Goal: Information Seeking & Learning: Learn about a topic

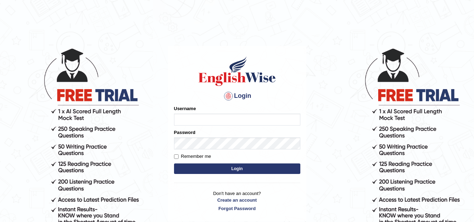
type input "Kirti_India"
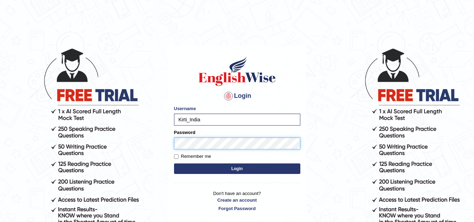
click at [174, 164] on button "Login" at bounding box center [237, 169] width 126 height 11
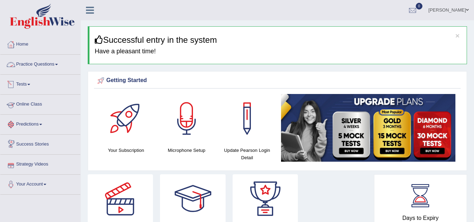
click at [44, 63] on link "Practice Questions" at bounding box center [40, 64] width 80 height 18
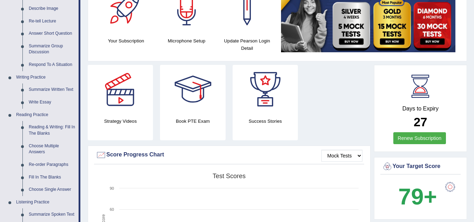
scroll to position [70, 0]
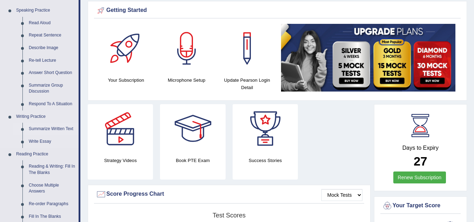
click at [51, 130] on link "Summarize Written Text" at bounding box center [52, 129] width 53 height 13
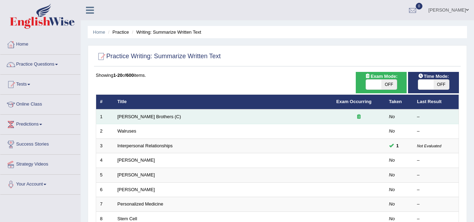
click at [198, 115] on td "[PERSON_NAME] Brothers (C)" at bounding box center [223, 117] width 219 height 15
click at [359, 117] on icon at bounding box center [359, 116] width 4 height 5
click at [143, 118] on link "Wright Brothers (C)" at bounding box center [150, 116] width 64 height 5
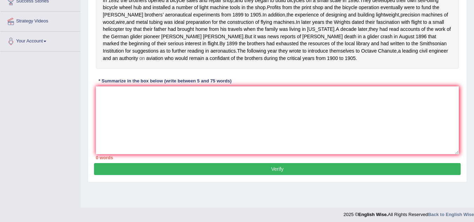
scroll to position [111, 0]
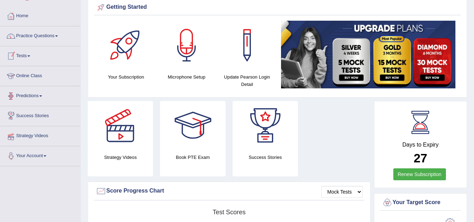
scroll to position [9, 0]
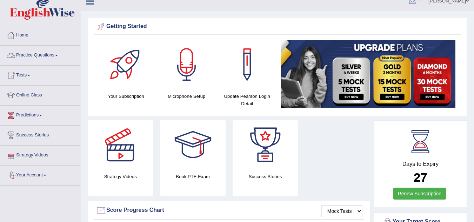
click at [59, 54] on link "Practice Questions" at bounding box center [40, 55] width 80 height 18
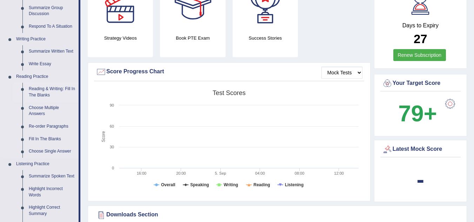
scroll to position [150, 0]
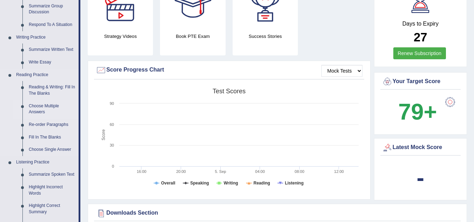
click at [41, 108] on link "Choose Multiple Answers" at bounding box center [52, 109] width 53 height 19
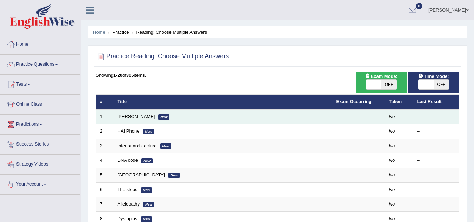
click at [125, 117] on link "[PERSON_NAME]" at bounding box center [137, 116] width 38 height 5
